Goal: Task Accomplishment & Management: Complete application form

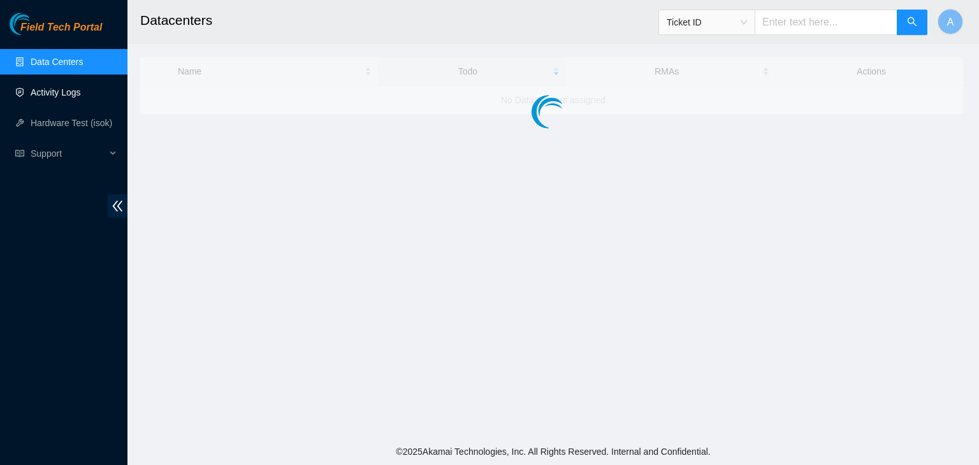
click at [81, 94] on link "Activity Logs" at bounding box center [56, 92] width 50 height 10
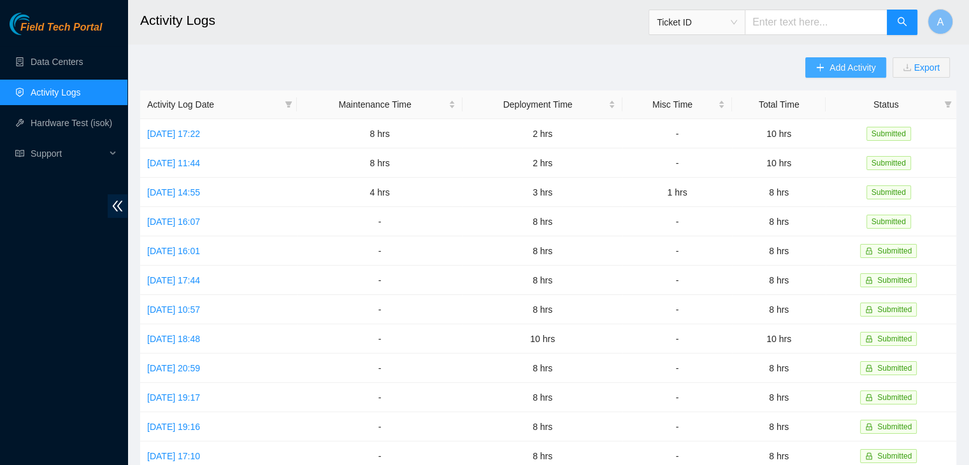
click at [856, 71] on span "Add Activity" at bounding box center [853, 68] width 46 height 14
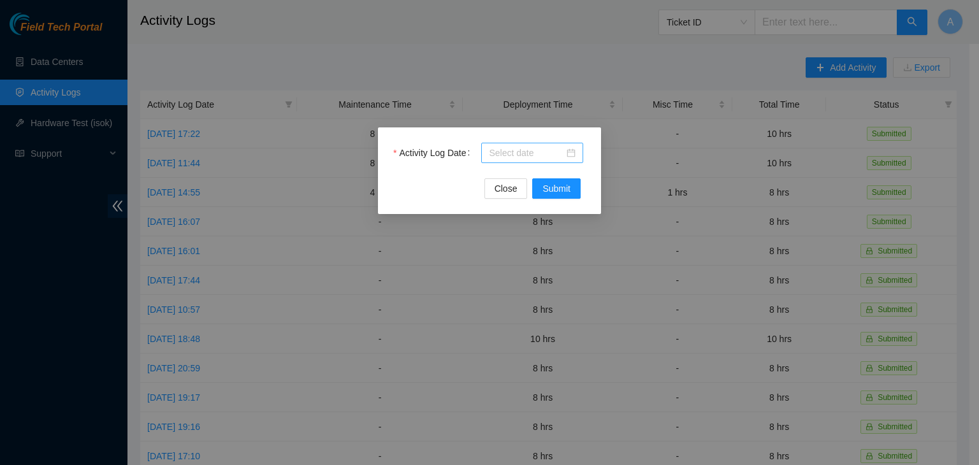
click at [530, 154] on input "Activity Log Date" at bounding box center [526, 153] width 75 height 14
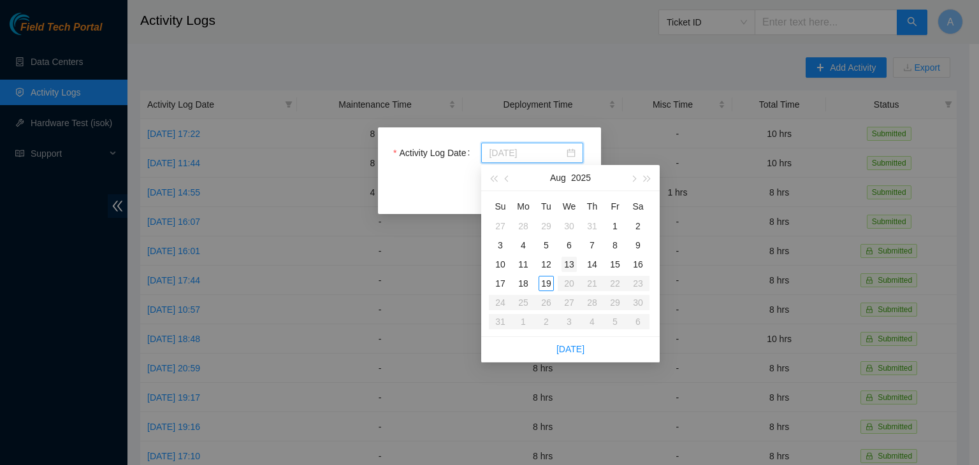
type input "2025-08-13"
type input "2025-08-19"
click at [542, 285] on div "19" at bounding box center [545, 283] width 15 height 15
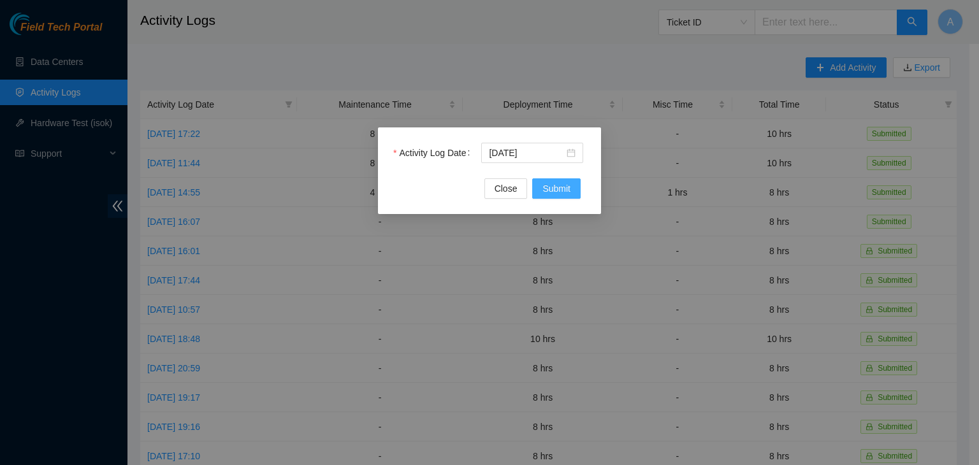
click at [560, 192] on span "Submit" at bounding box center [556, 189] width 28 height 14
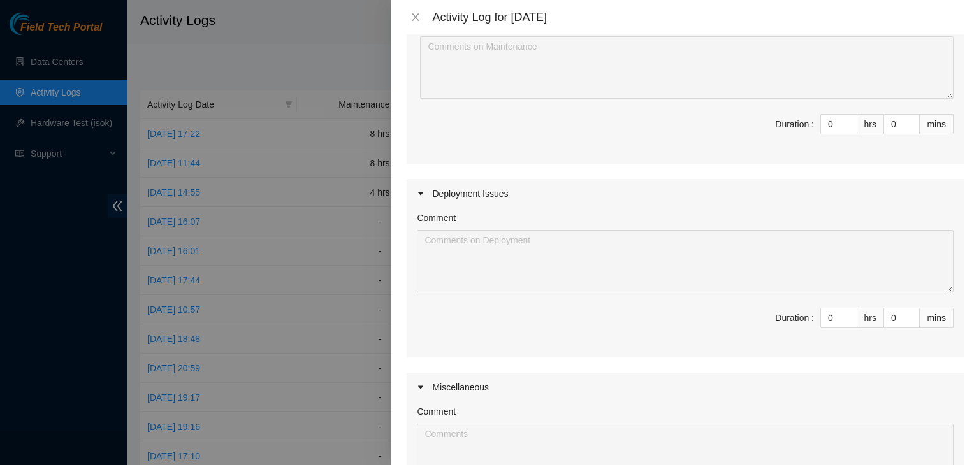
scroll to position [166, 0]
click at [824, 320] on input "0" at bounding box center [839, 317] width 36 height 19
type input "8"
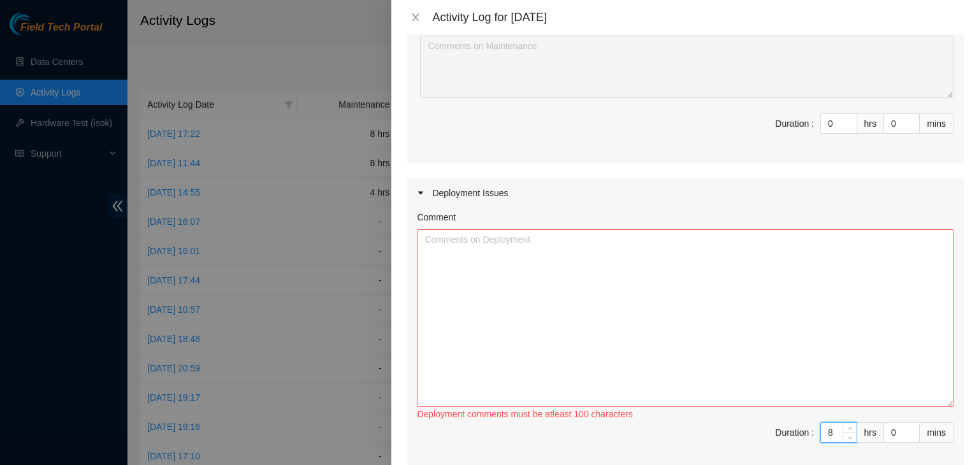
drag, startPoint x: 940, startPoint y: 286, endPoint x: 937, endPoint y: 431, distance: 145.3
click at [937, 407] on textarea "Comment" at bounding box center [685, 318] width 536 height 178
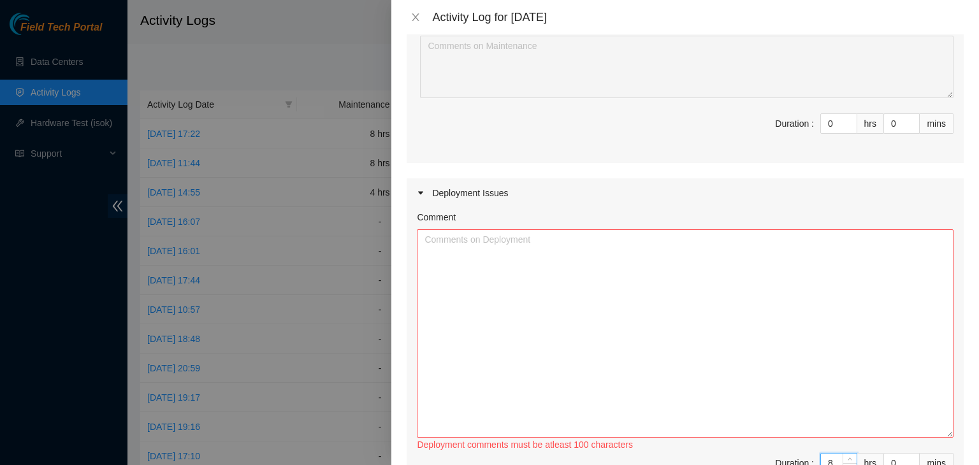
type input "8"
click at [571, 249] on textarea "Comment" at bounding box center [685, 333] width 536 height 208
paste textarea "EOD Update: Worked with NIE Pat -Installed ONIE Midstone to BE tor RU#45-46 and…"
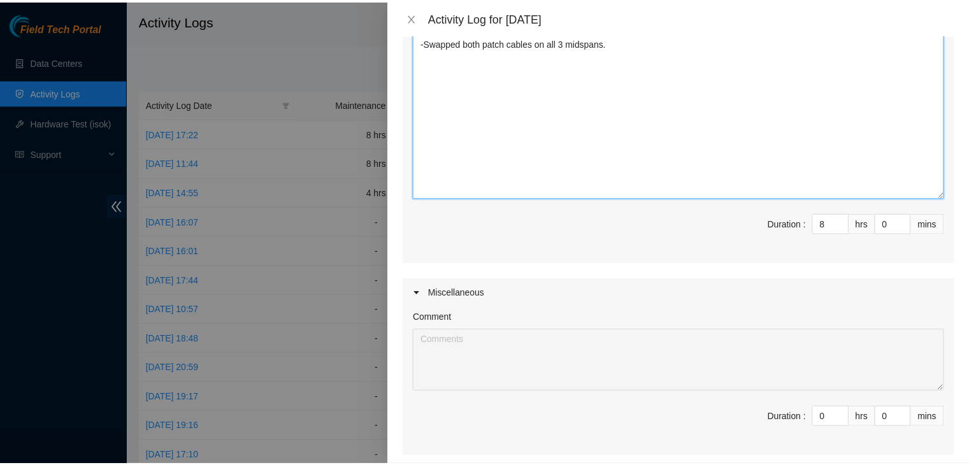
scroll to position [534, 0]
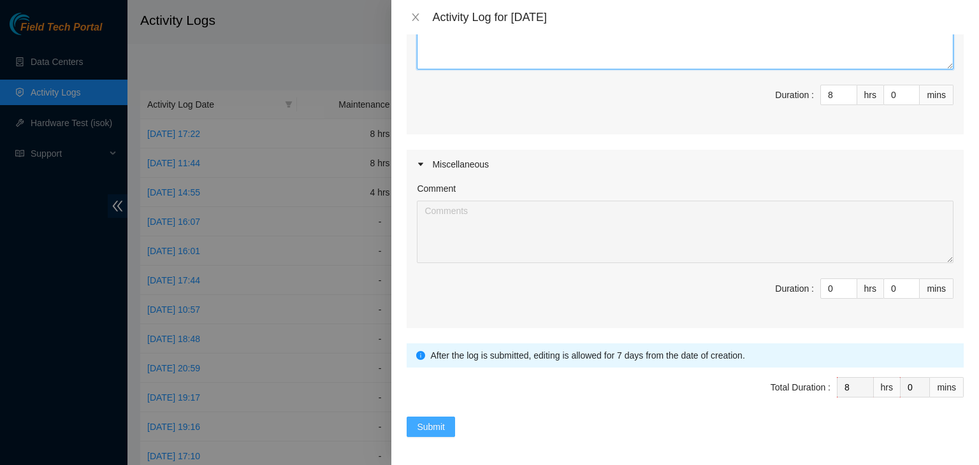
type textarea "EOD Update: Worked with NIE Pat -Installed ONIE Midstone to BE tor RU#45-46 and…"
click at [438, 424] on span "Submit" at bounding box center [431, 427] width 28 height 14
